Goal: Find specific fact: Find specific fact

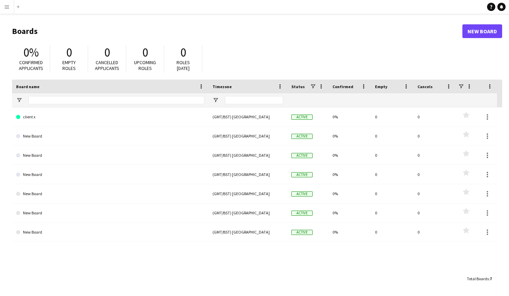
click at [4, 5] on app-icon "Menu" at bounding box center [6, 6] width 5 height 5
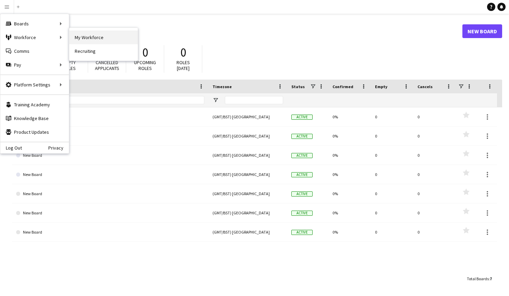
click at [92, 35] on link "My Workforce" at bounding box center [103, 37] width 69 height 14
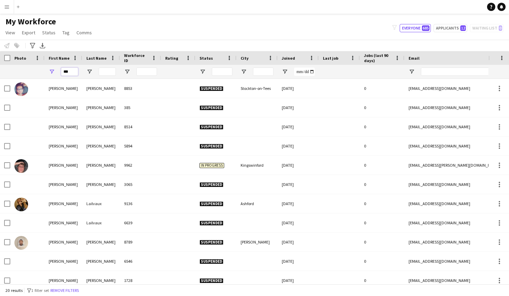
click at [74, 73] on input "***" at bounding box center [69, 71] width 17 height 8
type input "*"
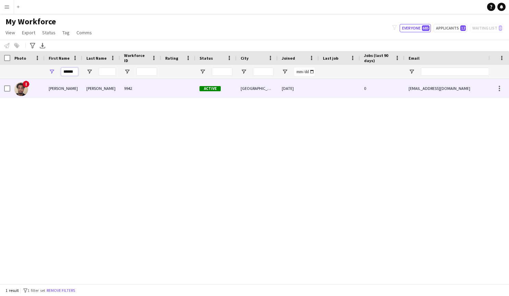
type input "******"
drag, startPoint x: 70, startPoint y: 83, endPoint x: 66, endPoint y: 88, distance: 6.4
click at [66, 88] on div "[PERSON_NAME]" at bounding box center [64, 88] width 38 height 19
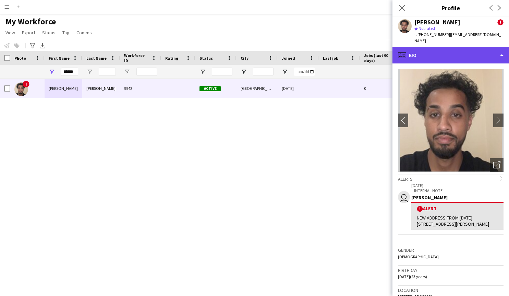
click at [498, 47] on div "profile Bio" at bounding box center [450, 55] width 116 height 16
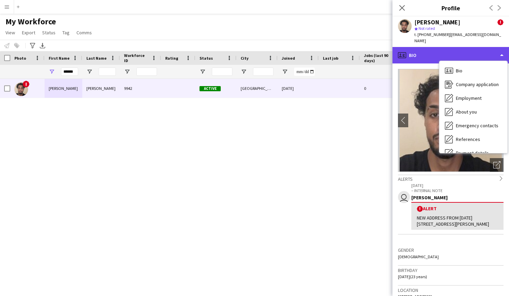
click at [425, 49] on div "profile Bio" at bounding box center [450, 55] width 116 height 16
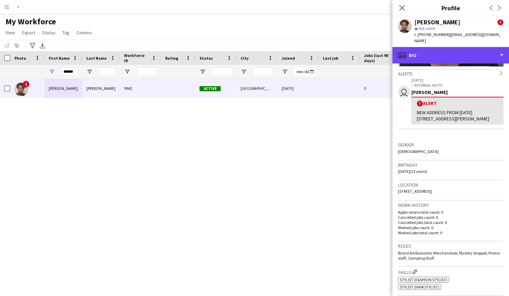
scroll to position [106, 0]
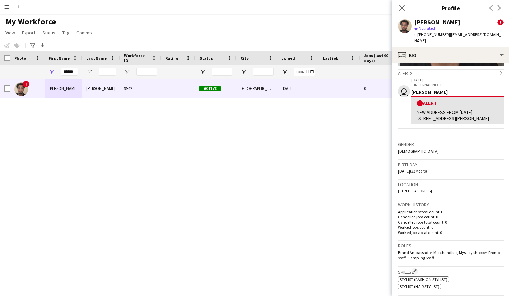
drag, startPoint x: 397, startPoint y: 177, endPoint x: 445, endPoint y: 177, distance: 48.0
click at [445, 178] on app-crew-profile-bio "chevron-left chevron-right Open photos pop-in Alerts chevron-right user [DATE] …" at bounding box center [450, 179] width 116 height 232
copy span "[DATE] (23 years)"
click at [403, 8] on icon "Close pop-in" at bounding box center [401, 7] width 7 height 7
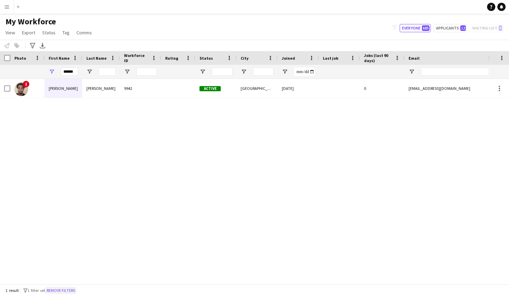
click at [76, 289] on button "Remove filters" at bounding box center [60, 290] width 31 height 8
